Goal: Contribute content

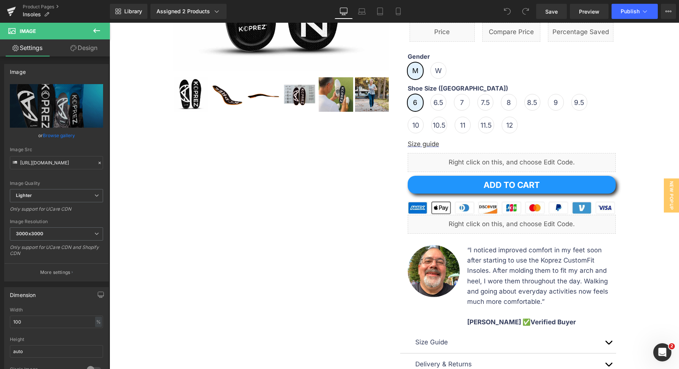
scroll to position [347, 0]
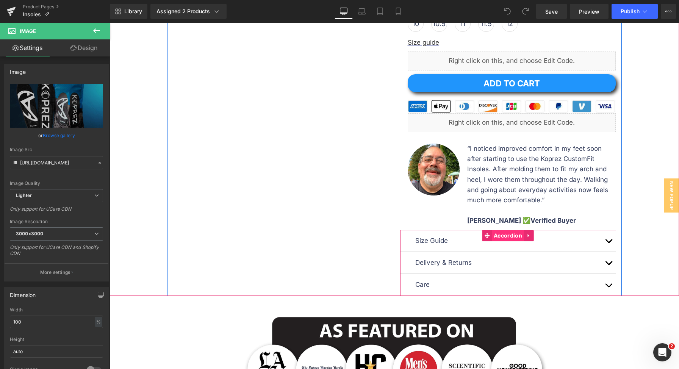
click at [509, 236] on span "Accordion" at bounding box center [508, 235] width 32 height 11
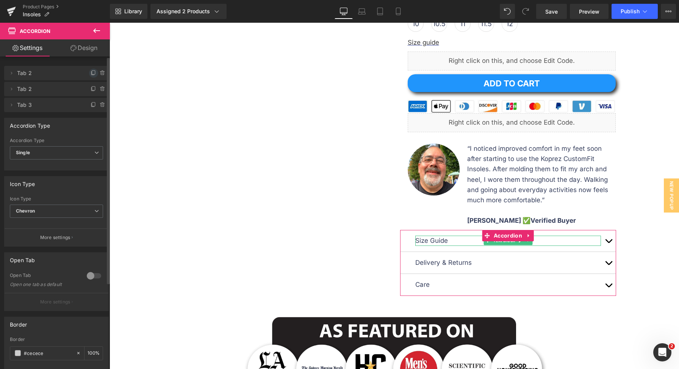
click at [91, 74] on icon at bounding box center [94, 73] width 6 height 6
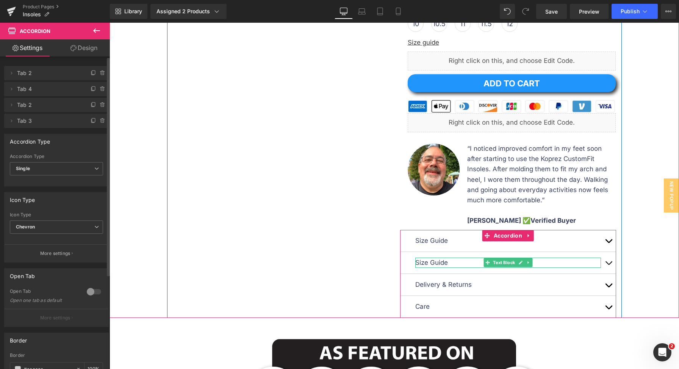
click at [443, 263] on p "Size Guide" at bounding box center [508, 263] width 186 height 10
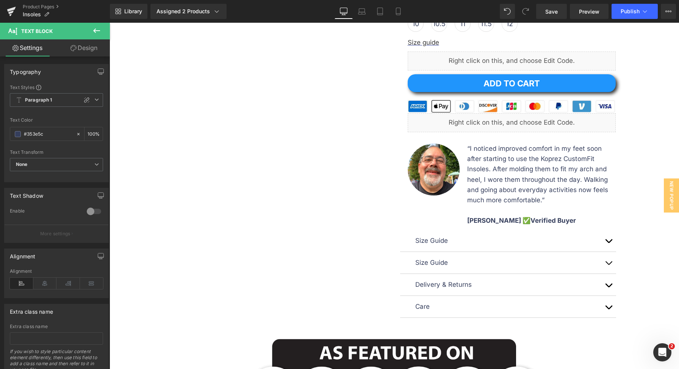
click at [95, 30] on icon at bounding box center [96, 30] width 7 height 5
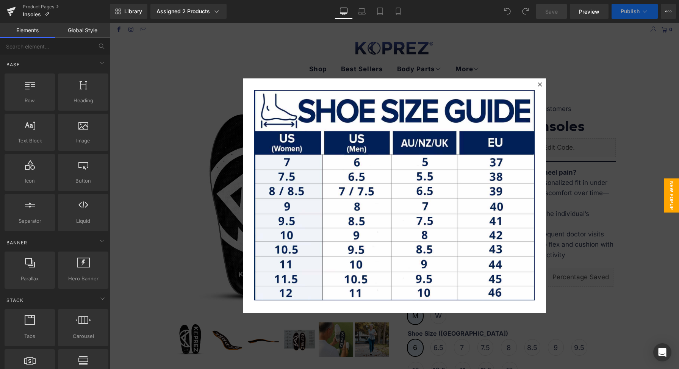
click at [581, 167] on div at bounding box center [393, 196] width 569 height 346
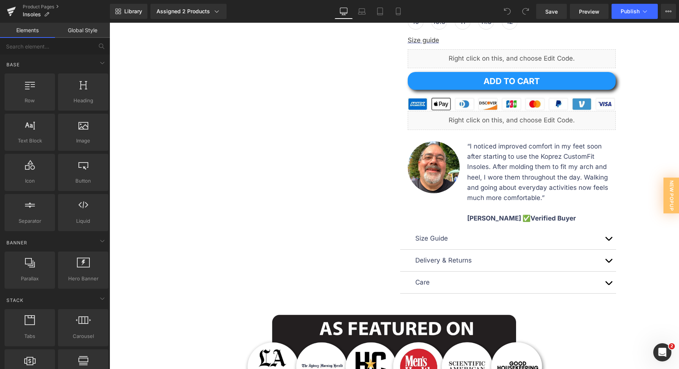
scroll to position [366, 0]
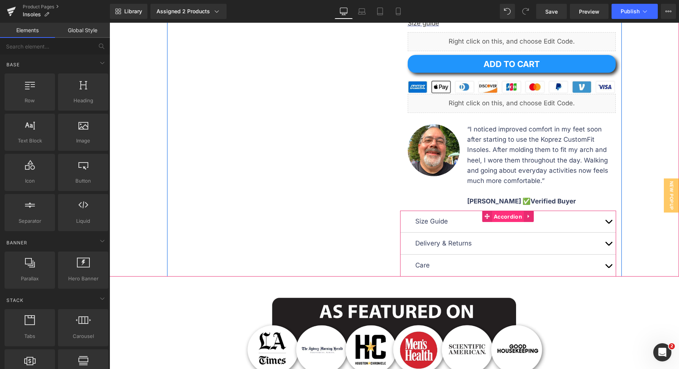
click at [500, 217] on span "Accordion" at bounding box center [508, 216] width 32 height 11
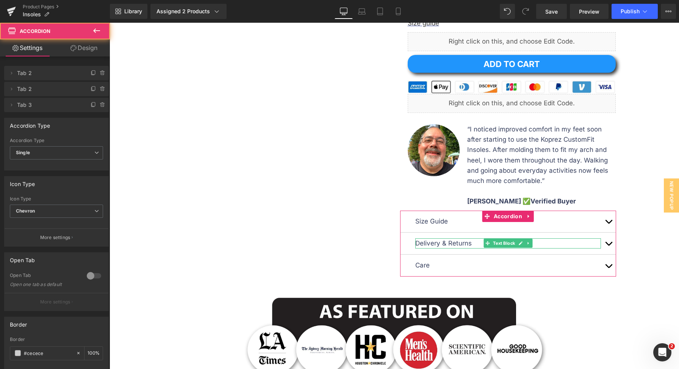
click at [89, 84] on div at bounding box center [99, 86] width 20 height 9
click at [91, 87] on icon at bounding box center [94, 89] width 6 height 6
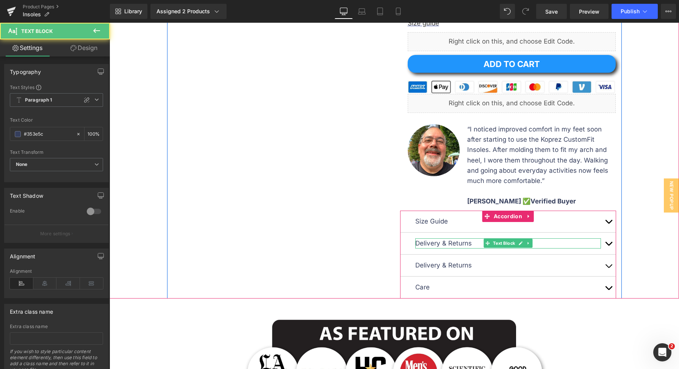
click at [449, 240] on p "Delivery & Returns" at bounding box center [508, 243] width 186 height 10
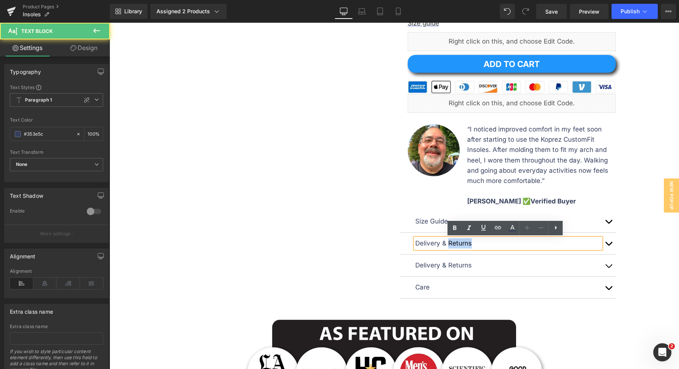
click at [449, 240] on p "Delivery & Returns" at bounding box center [508, 243] width 186 height 10
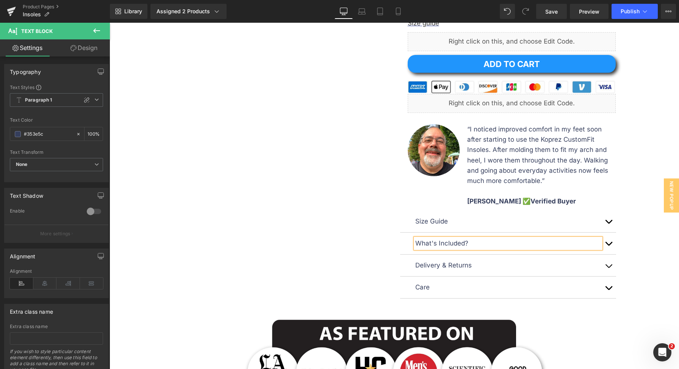
click at [606, 247] on button "button" at bounding box center [608, 244] width 15 height 22
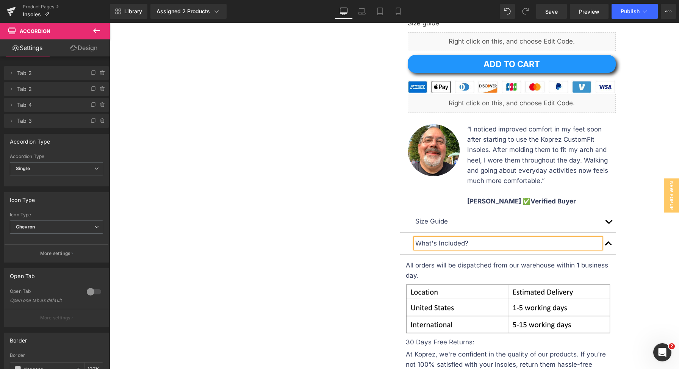
click at [489, 244] on p "What's Included?" at bounding box center [508, 243] width 186 height 10
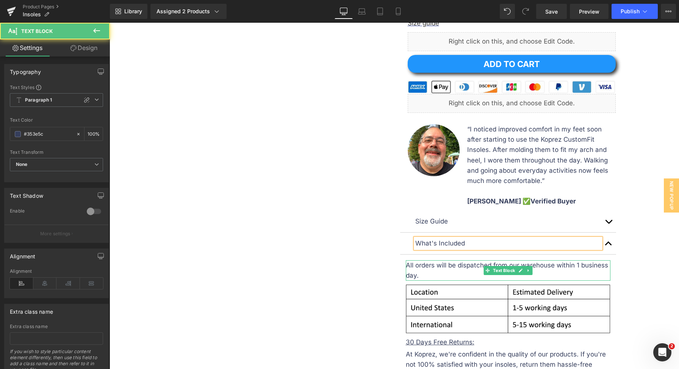
click at [485, 271] on icon at bounding box center [487, 270] width 4 height 5
click at [466, 275] on div "All orders will be dispatched from our warehouse within 1 business day." at bounding box center [508, 270] width 205 height 20
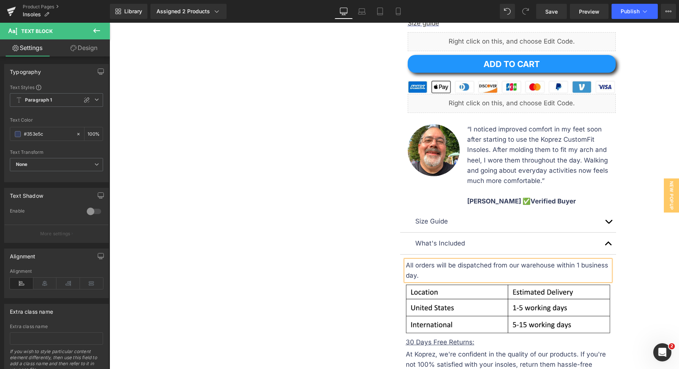
paste div
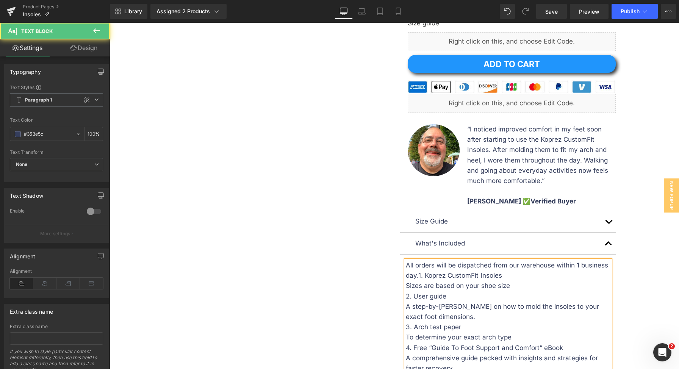
click at [418, 276] on span "All orders will be dispatched from our warehouse within 1 business day.1. Kopre…" at bounding box center [507, 270] width 202 height 18
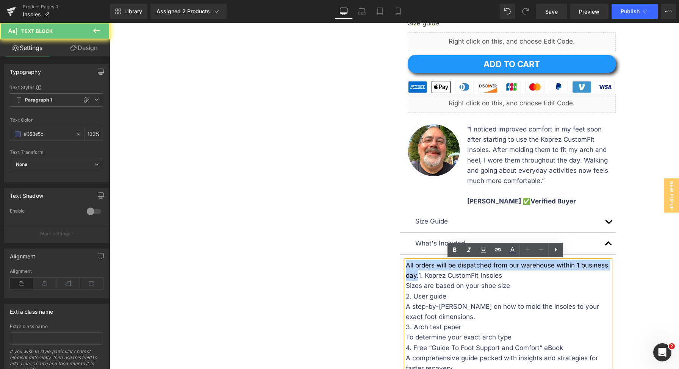
drag, startPoint x: 415, startPoint y: 275, endPoint x: 390, endPoint y: 260, distance: 29.0
click at [390, 260] on div "Sale Off (P) Image ‹ ›" at bounding box center [394, 128] width 455 height 811
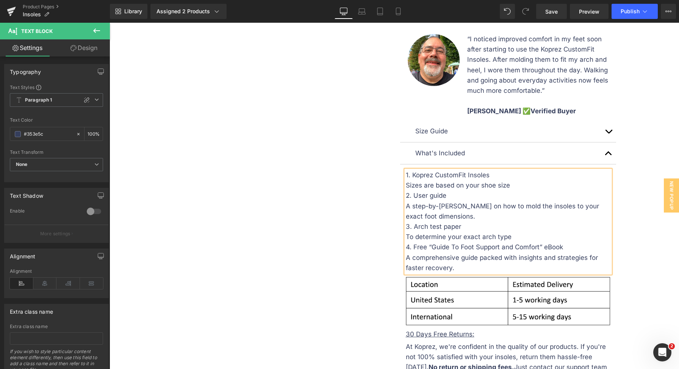
scroll to position [528, 0]
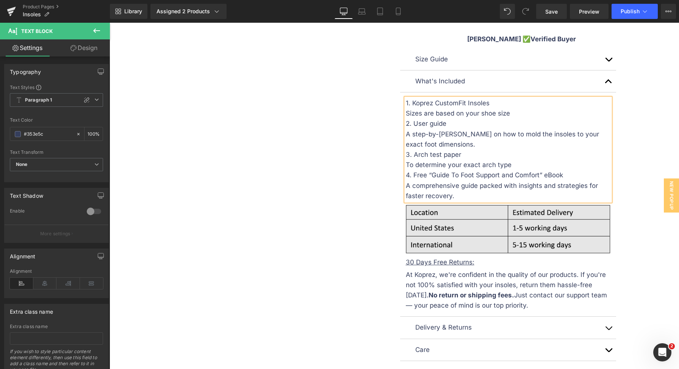
click at [553, 220] on img at bounding box center [508, 229] width 205 height 49
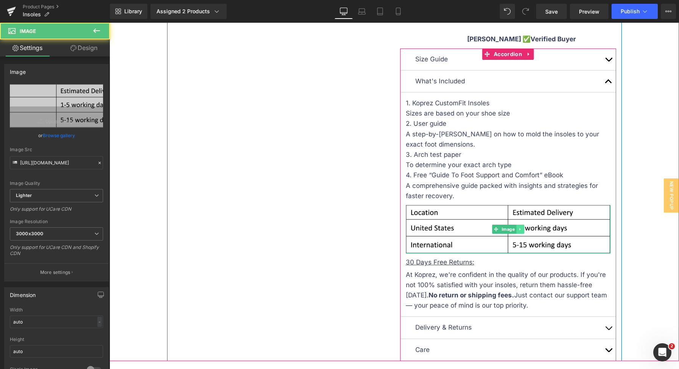
click at [518, 229] on icon at bounding box center [520, 229] width 4 height 5
click at [520, 228] on link at bounding box center [524, 229] width 8 height 9
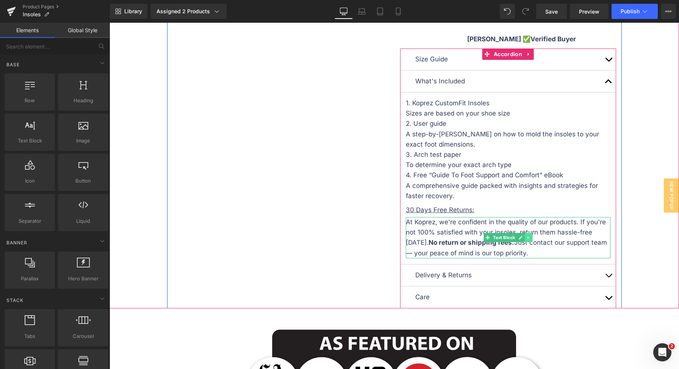
click at [526, 238] on icon at bounding box center [528, 237] width 4 height 5
click at [530, 238] on icon at bounding box center [532, 238] width 4 height 4
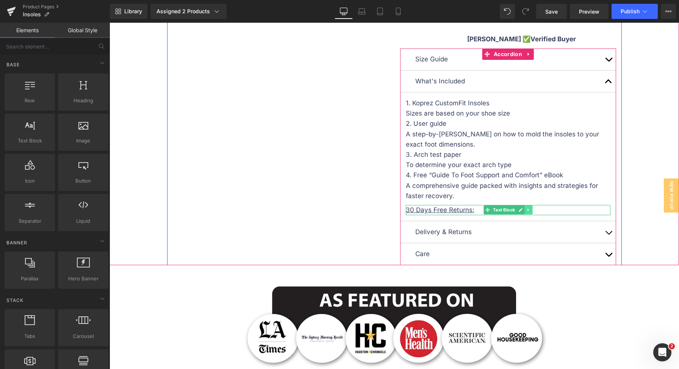
click at [526, 212] on icon at bounding box center [528, 210] width 4 height 5
click at [530, 210] on icon at bounding box center [532, 210] width 4 height 4
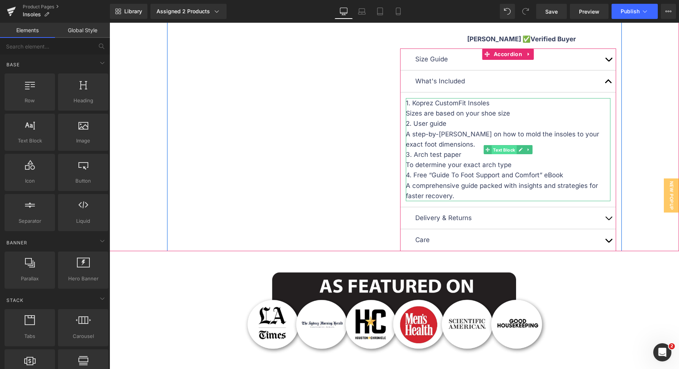
click at [496, 148] on span "Text Block" at bounding box center [503, 149] width 25 height 9
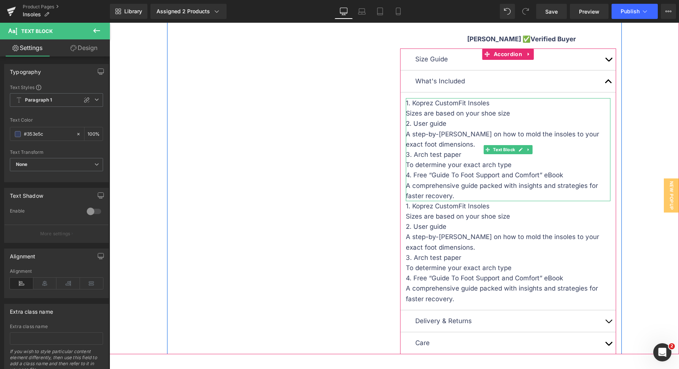
click at [503, 108] on div "1. Koprez CustomFit Insoles Sizes are based on your shoe size 2. User guide A s…" at bounding box center [508, 149] width 205 height 103
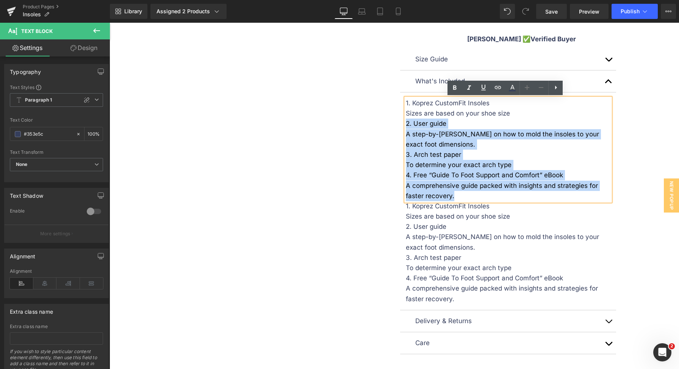
drag, startPoint x: 518, startPoint y: 110, endPoint x: 551, endPoint y: 196, distance: 91.9
click at [551, 196] on div "1. Koprez CustomFit Insoles Sizes are based on your shoe size 2. User guide A s…" at bounding box center [508, 149] width 205 height 103
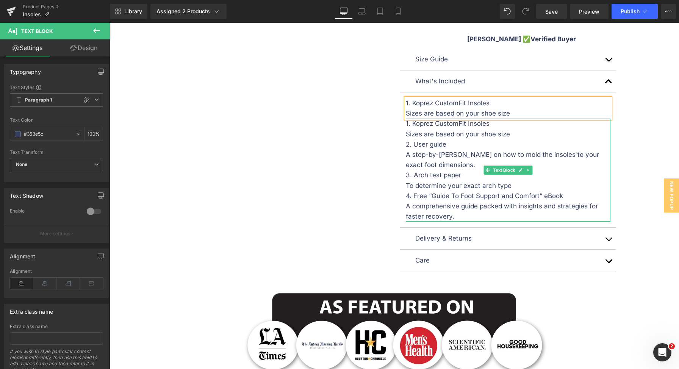
click at [508, 145] on div "2. User guide" at bounding box center [508, 144] width 205 height 10
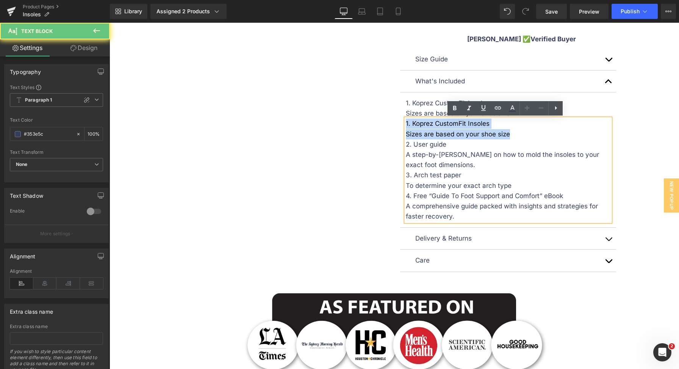
drag, startPoint x: 518, startPoint y: 135, endPoint x: 351, endPoint y: 109, distance: 168.6
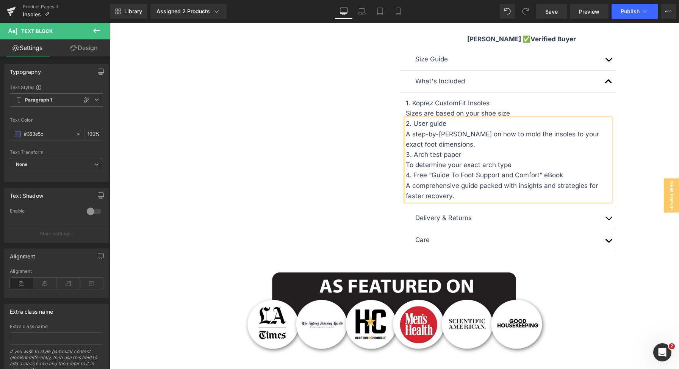
click at [466, 129] on div "A step-by-step guide on how to mold the insoles to your exact foot dimensions." at bounding box center [508, 139] width 205 height 20
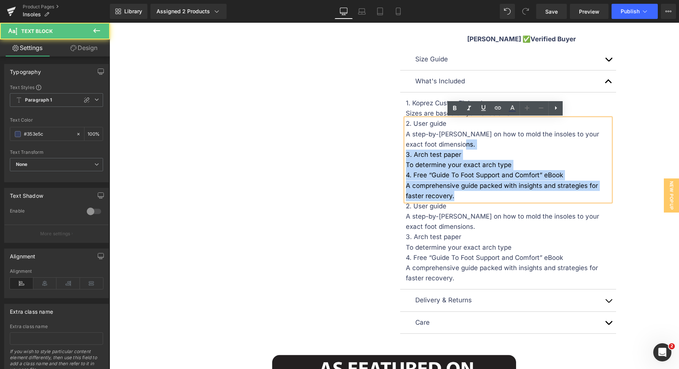
drag, startPoint x: 463, startPoint y: 143, endPoint x: 502, endPoint y: 198, distance: 66.9
click at [502, 198] on div "2. User guide A step-by-step guide on how to mold the insoles to your exact foo…" at bounding box center [508, 160] width 205 height 83
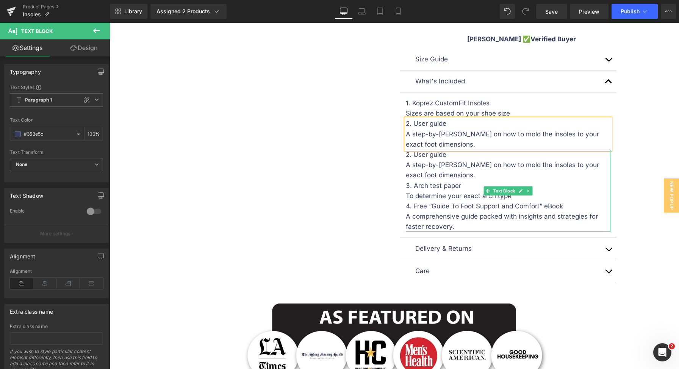
click at [473, 167] on span "A step-by-step guide on how to mold the insoles to your exact foot dimensions." at bounding box center [502, 170] width 193 height 18
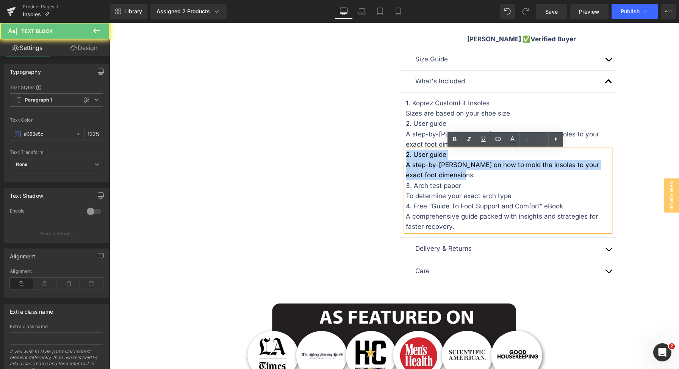
drag, startPoint x: 459, startPoint y: 174, endPoint x: 373, endPoint y: 145, distance: 91.1
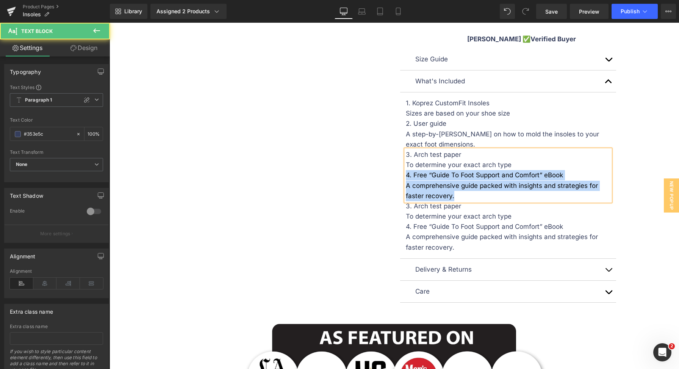
drag, startPoint x: 516, startPoint y: 170, endPoint x: 548, endPoint y: 203, distance: 46.1
click at [548, 203] on article "1. Koprez CustomFit Insoles Sizes are based on your shoe size Text Block 2. Use…" at bounding box center [508, 175] width 216 height 166
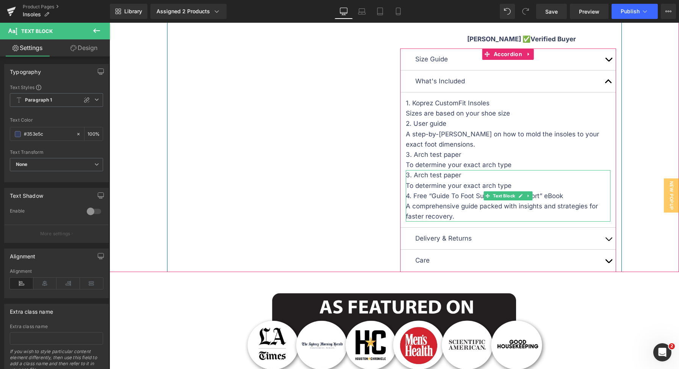
click at [517, 180] on div "3. Arch test paper" at bounding box center [508, 175] width 205 height 10
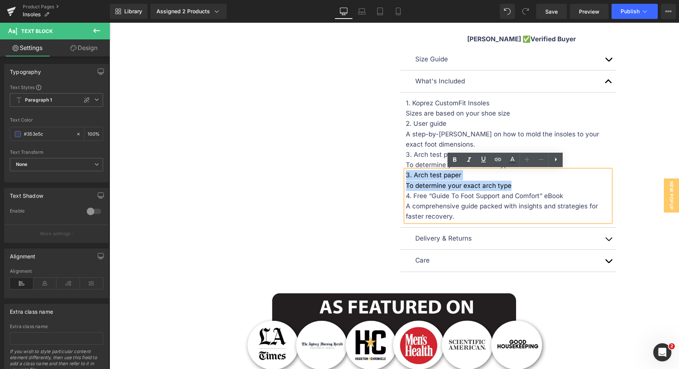
drag, startPoint x: 520, startPoint y: 184, endPoint x: 403, endPoint y: 172, distance: 117.3
click at [406, 172] on div "3. Arch test paper To determine your exact arch type 4. Free “Guide To Foot Sup…" at bounding box center [508, 196] width 205 height 52
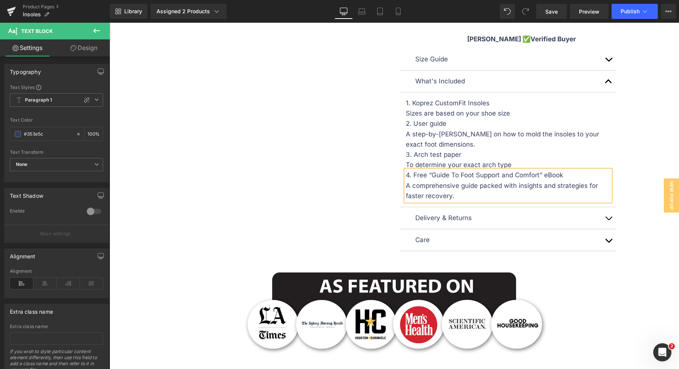
click at [453, 132] on span "A step-by-step guide on how to mold the insoles to your exact foot dimensions." at bounding box center [502, 139] width 193 height 18
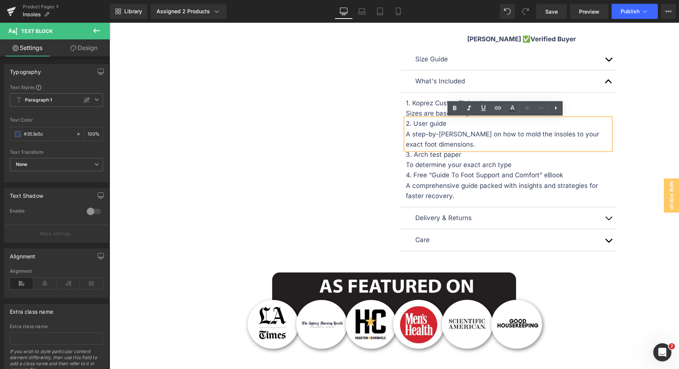
drag, startPoint x: 77, startPoint y: 51, endPoint x: 61, endPoint y: 89, distance: 40.7
click at [77, 51] on link "Design" at bounding box center [83, 47] width 55 height 17
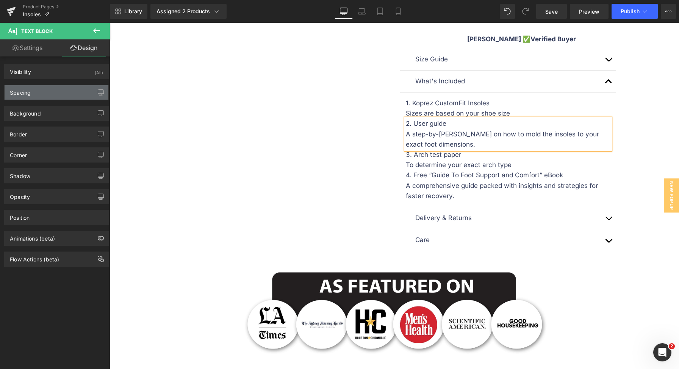
click at [61, 89] on div "Spacing" at bounding box center [57, 92] width 104 height 14
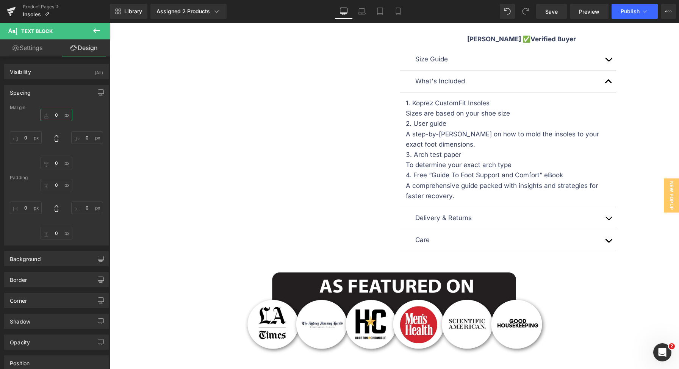
click at [55, 113] on input "text" at bounding box center [57, 115] width 32 height 13
type input "5"
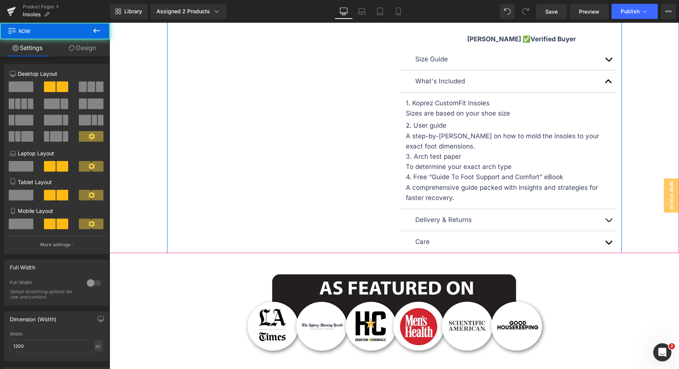
click at [609, 219] on button "button" at bounding box center [608, 220] width 15 height 22
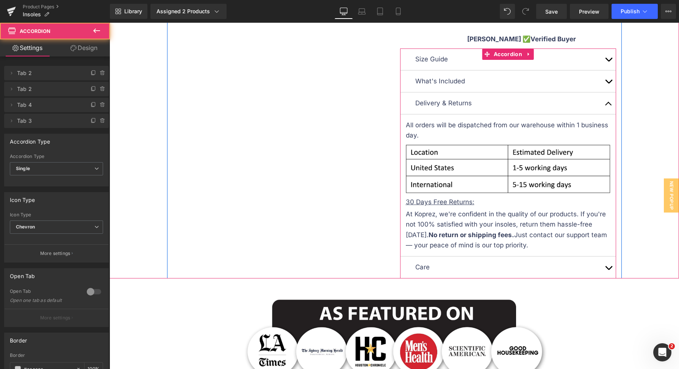
click at [604, 60] on button "button" at bounding box center [608, 59] width 15 height 22
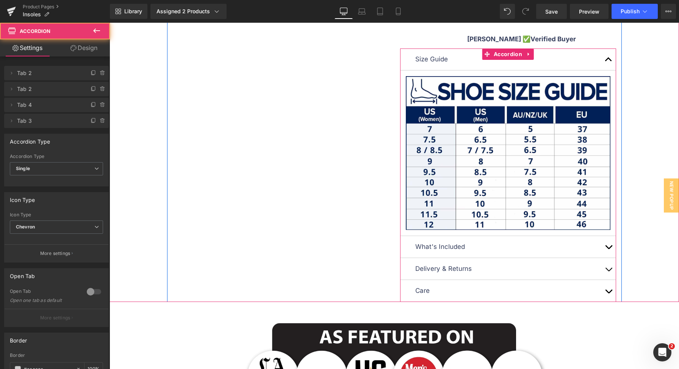
click at [605, 59] on button "button" at bounding box center [608, 59] width 15 height 22
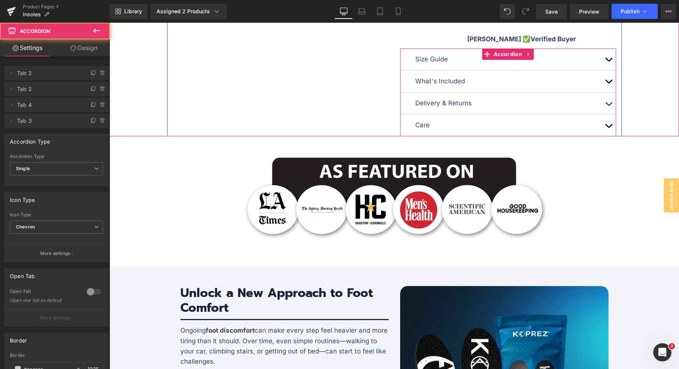
click at [606, 76] on button "button" at bounding box center [608, 81] width 15 height 22
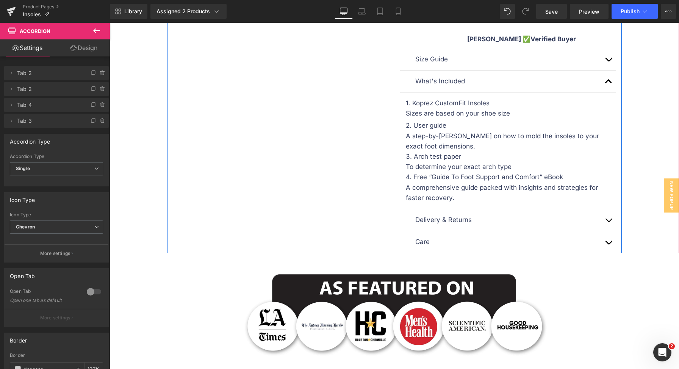
click at [423, 109] on div "Sizes are based on your shoe size" at bounding box center [508, 113] width 205 height 10
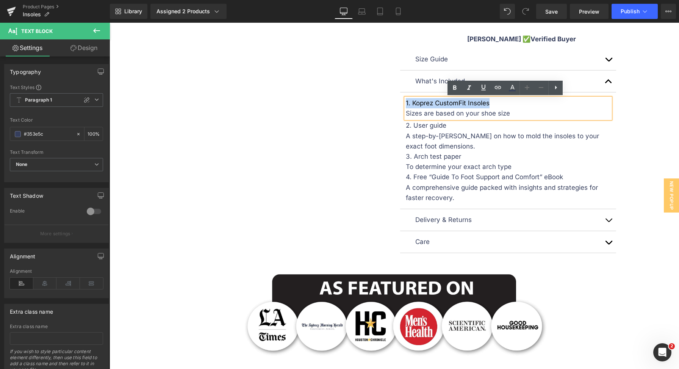
drag, startPoint x: 490, startPoint y: 104, endPoint x: 399, endPoint y: 101, distance: 90.6
click at [400, 101] on article "1. Koprez CustomFit Insoles Sizes are based on your shoe size Text Block 2. Use…" at bounding box center [508, 150] width 216 height 117
click at [496, 132] on span "Text Block" at bounding box center [503, 135] width 25 height 9
drag, startPoint x: 459, startPoint y: 127, endPoint x: 399, endPoint y: 122, distance: 60.8
click at [400, 122] on article "1. Koprez CustomFit Insoles Sizes are based on your shoe size Text Block 2. Use…" at bounding box center [508, 150] width 216 height 117
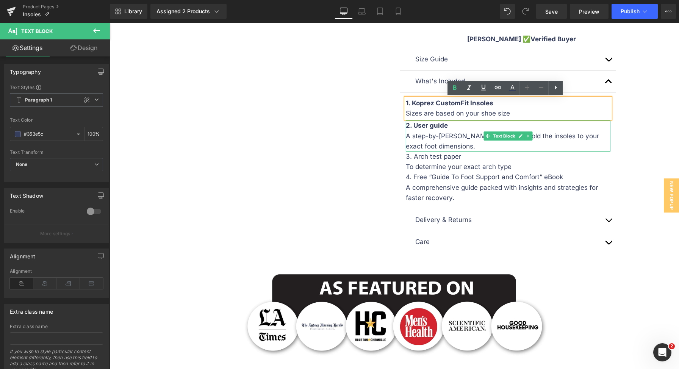
click at [461, 147] on div "A step-by-step guide on how to mold the insoles to your exact foot dimensions." at bounding box center [508, 141] width 205 height 20
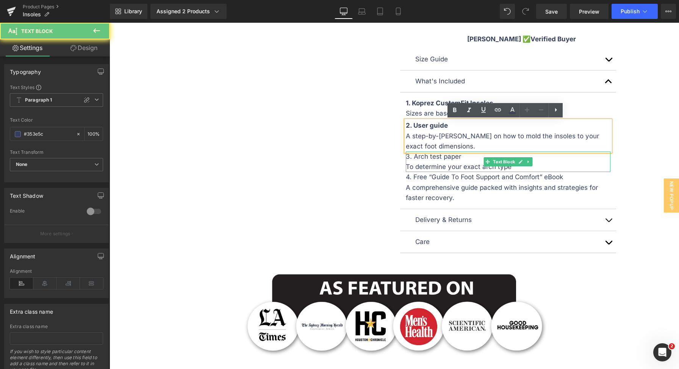
click at [458, 160] on div "3. Arch test paper" at bounding box center [508, 157] width 205 height 10
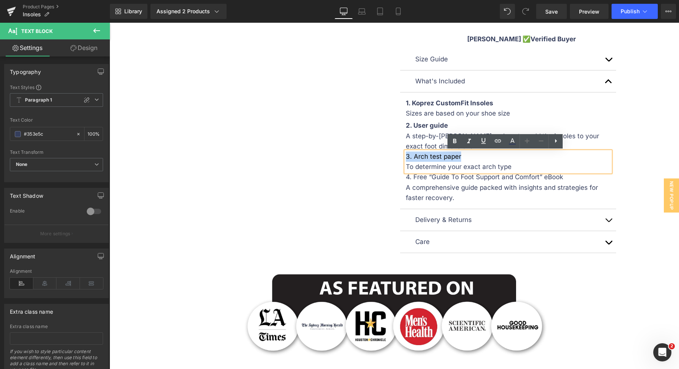
drag, startPoint x: 458, startPoint y: 158, endPoint x: 386, endPoint y: 154, distance: 72.5
drag, startPoint x: 536, startPoint y: 175, endPoint x: 541, endPoint y: 185, distance: 11.4
click at [536, 175] on span "4. Free “Guide To Foot Support and Comfort” eBook" at bounding box center [484, 177] width 157 height 8
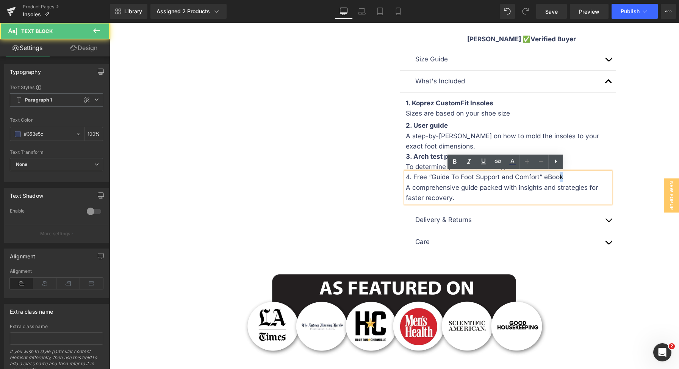
drag, startPoint x: 577, startPoint y: 182, endPoint x: 557, endPoint y: 181, distance: 20.1
click at [557, 181] on div "4. Free “Guide To Foot Support and Comfort” eBook A comprehensive guide packed …" at bounding box center [508, 187] width 205 height 31
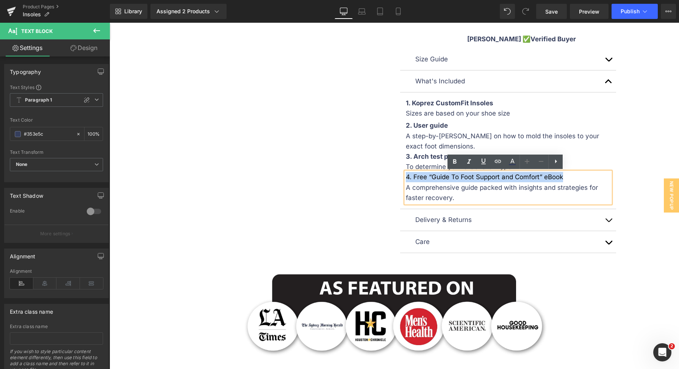
drag, startPoint x: 567, startPoint y: 177, endPoint x: 396, endPoint y: 173, distance: 171.7
click at [436, 179] on strong "4. Free “Guide To Foot Support and Comfort” eBook" at bounding box center [487, 177] width 162 height 8
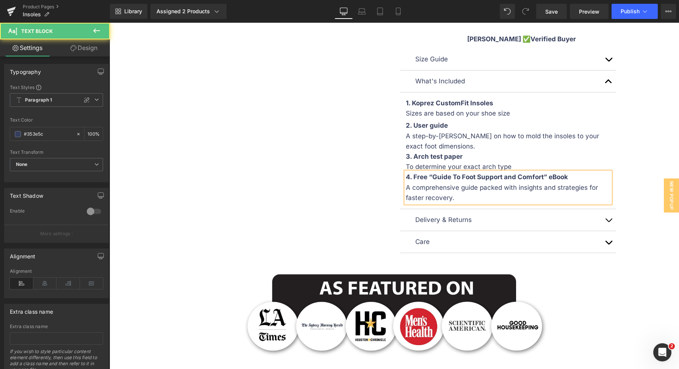
click at [94, 52] on link "Design" at bounding box center [83, 47] width 55 height 17
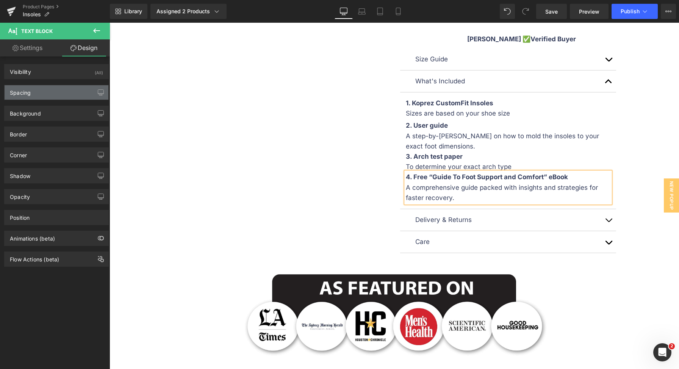
click at [77, 89] on div "Spacing" at bounding box center [57, 92] width 104 height 14
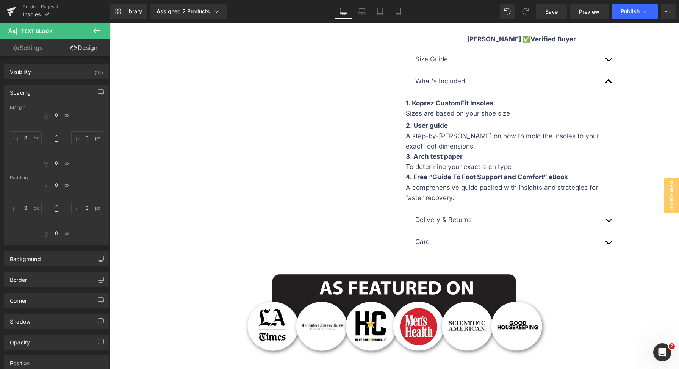
drag, startPoint x: 58, startPoint y: 108, endPoint x: 58, endPoint y: 113, distance: 4.2
click at [58, 109] on div "Margin" at bounding box center [56, 107] width 93 height 5
click at [56, 114] on input "text" at bounding box center [57, 115] width 32 height 13
type input "10"
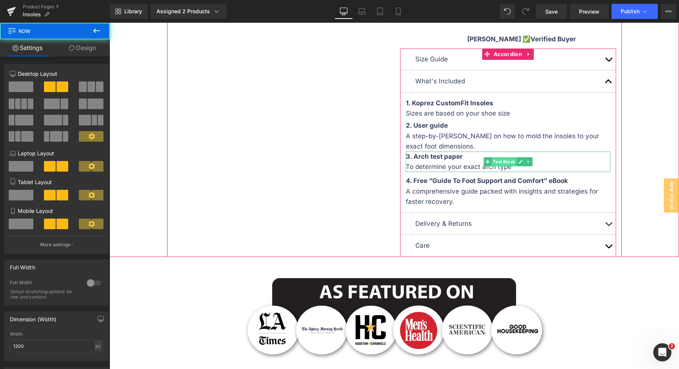
click at [500, 161] on span "Text Block" at bounding box center [503, 161] width 25 height 9
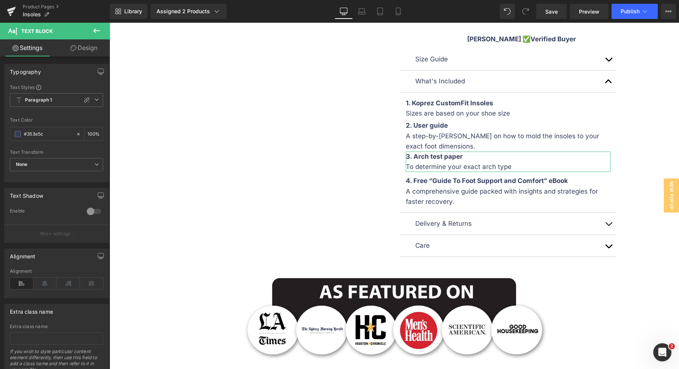
click at [77, 50] on link "Design" at bounding box center [83, 47] width 55 height 17
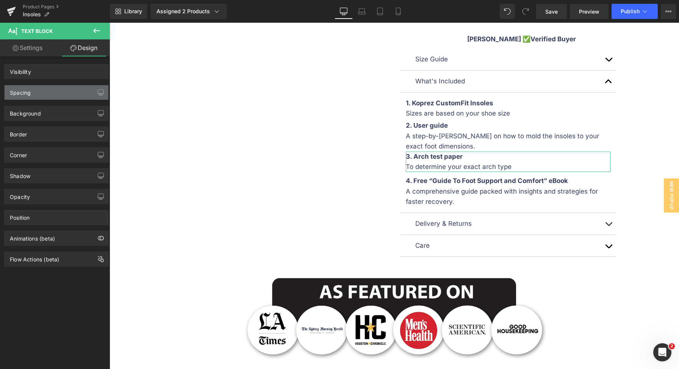
click at [52, 94] on div "Spacing" at bounding box center [57, 92] width 104 height 14
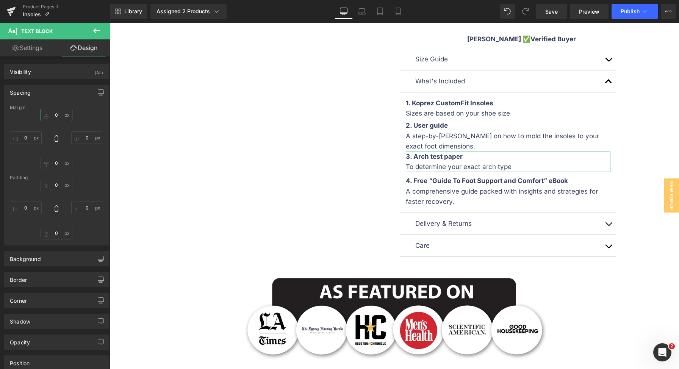
click at [53, 114] on input "0" at bounding box center [57, 115] width 32 height 13
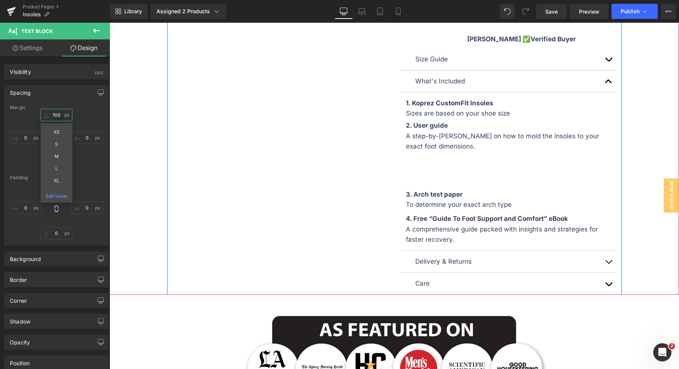
type input "10"
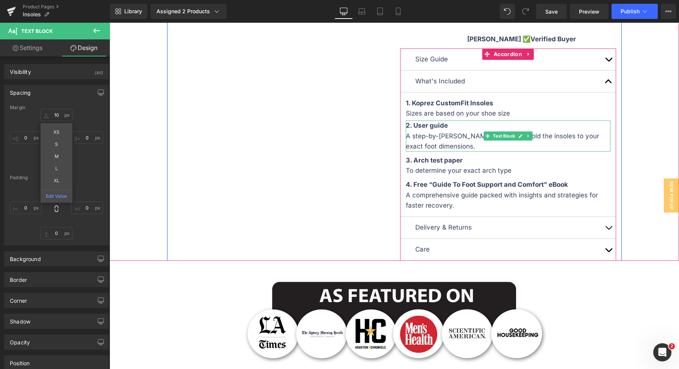
click at [476, 128] on div "2. User guide" at bounding box center [508, 125] width 205 height 10
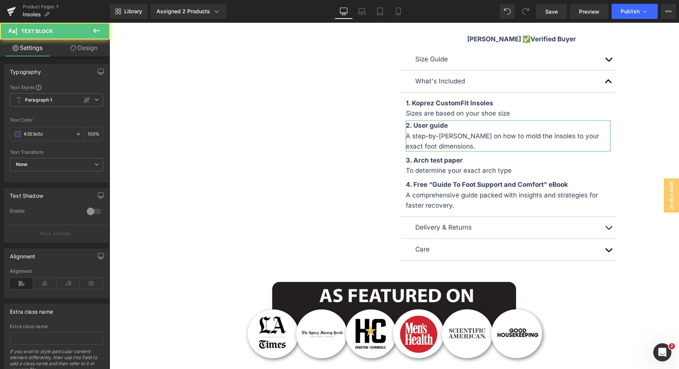
click at [80, 47] on link "Design" at bounding box center [83, 47] width 55 height 17
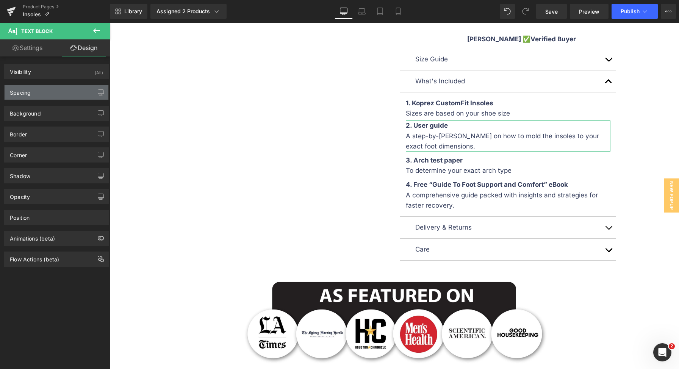
click at [56, 91] on div "Spacing" at bounding box center [57, 92] width 104 height 14
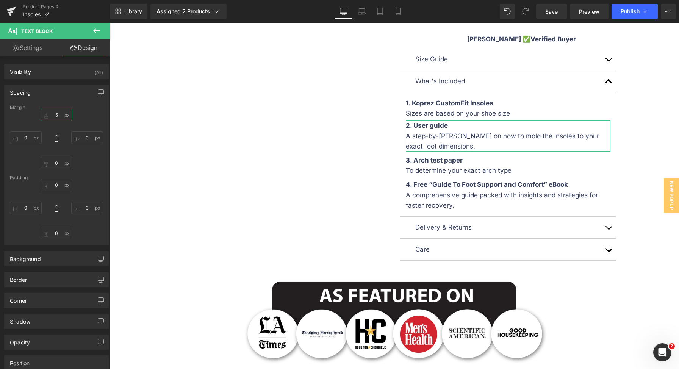
click at [52, 113] on input "text" at bounding box center [57, 115] width 32 height 13
drag, startPoint x: 55, startPoint y: 114, endPoint x: 81, endPoint y: 113, distance: 25.8
click at [55, 114] on input "text" at bounding box center [57, 115] width 32 height 13
type input "10"
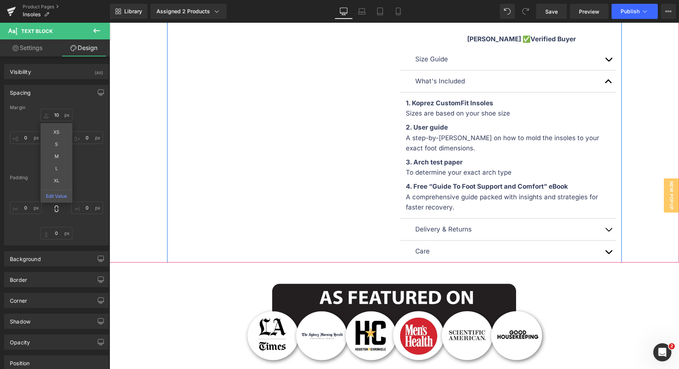
drag, startPoint x: 334, startPoint y: 113, endPoint x: 349, endPoint y: 112, distance: 14.8
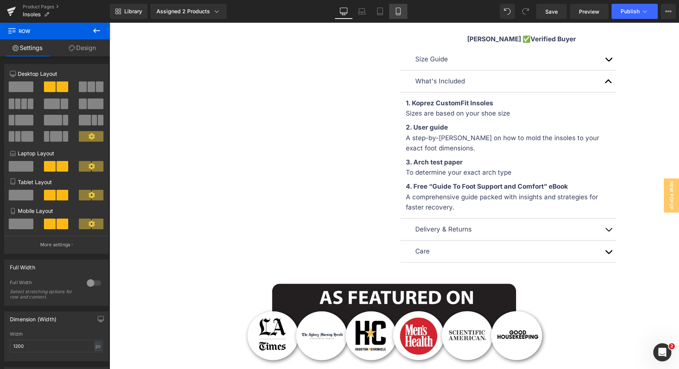
click at [393, 13] on link "Mobile" at bounding box center [398, 11] width 18 height 15
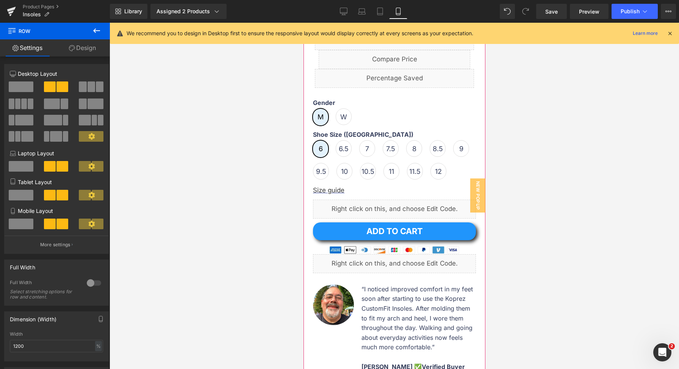
scroll to position [804, 0]
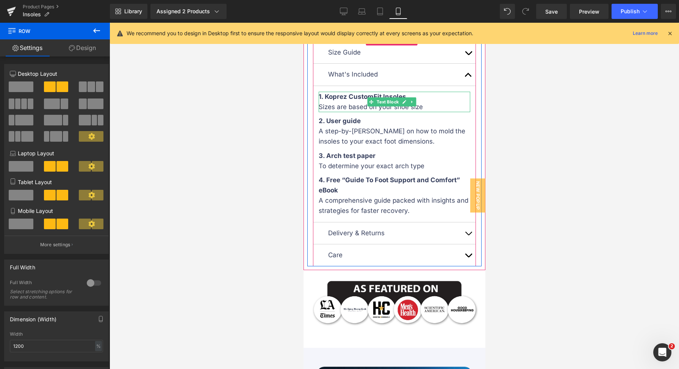
click at [442, 112] on div "Sizes are based on your shoe size" at bounding box center [394, 107] width 152 height 10
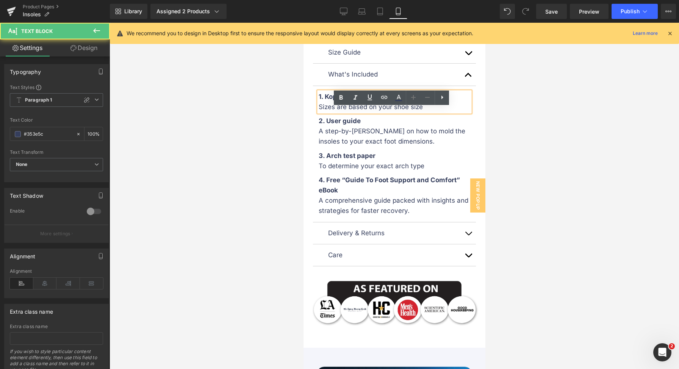
click at [440, 112] on div "Sizes are based on your shoe size" at bounding box center [394, 107] width 152 height 10
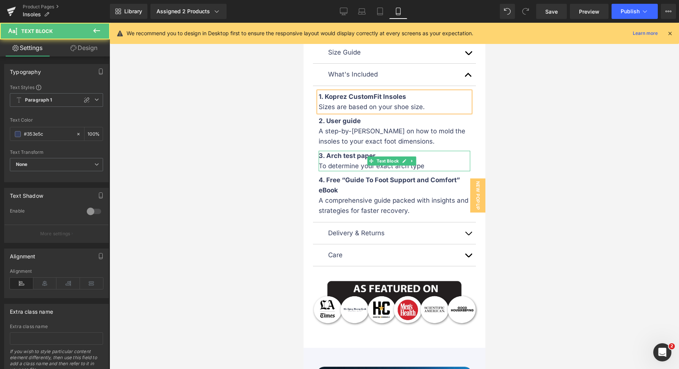
click at [439, 161] on div "3. Arch test paper" at bounding box center [394, 156] width 152 height 10
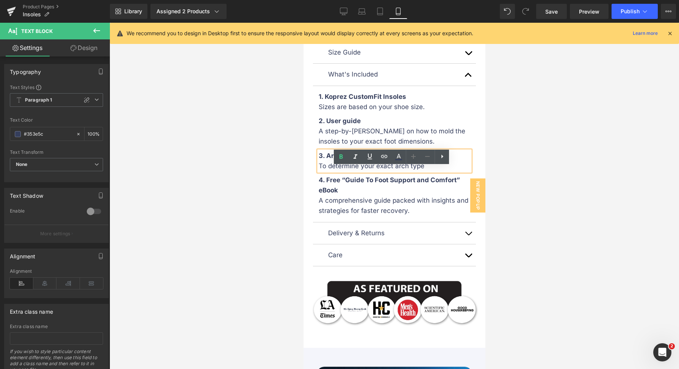
click at [435, 171] on div "To determine your exact arch type" at bounding box center [394, 166] width 152 height 10
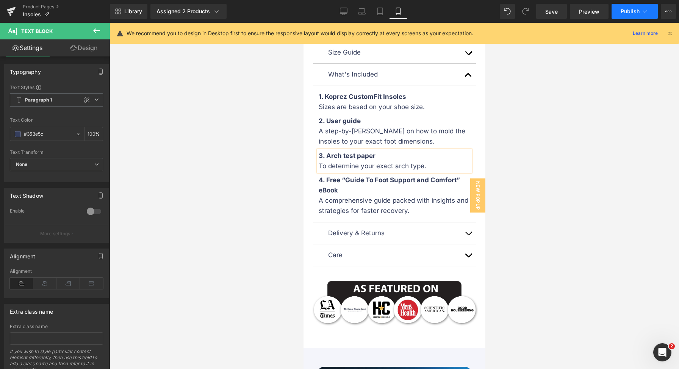
click at [620, 11] on button "Publish" at bounding box center [635, 11] width 46 height 15
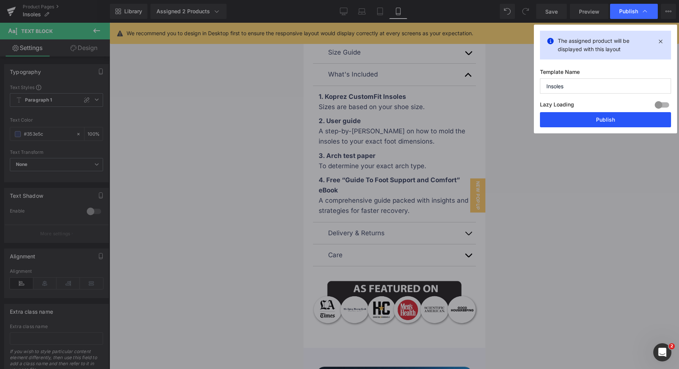
click at [581, 125] on button "Publish" at bounding box center [605, 119] width 131 height 15
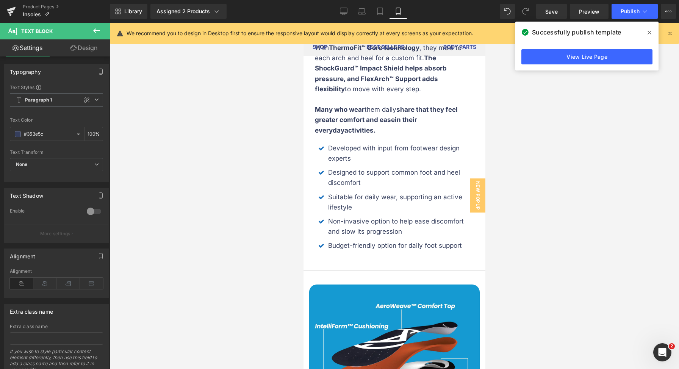
scroll to position [2073, 0]
